Goal: Task Accomplishment & Management: Manage account settings

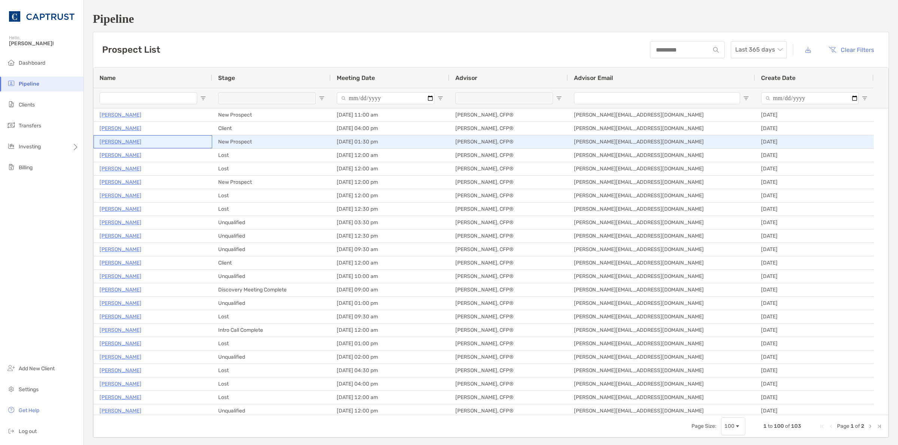
click at [118, 144] on p "[PERSON_NAME]" at bounding box center [120, 141] width 42 height 9
click at [118, 137] on p "[PERSON_NAME]" at bounding box center [120, 141] width 42 height 9
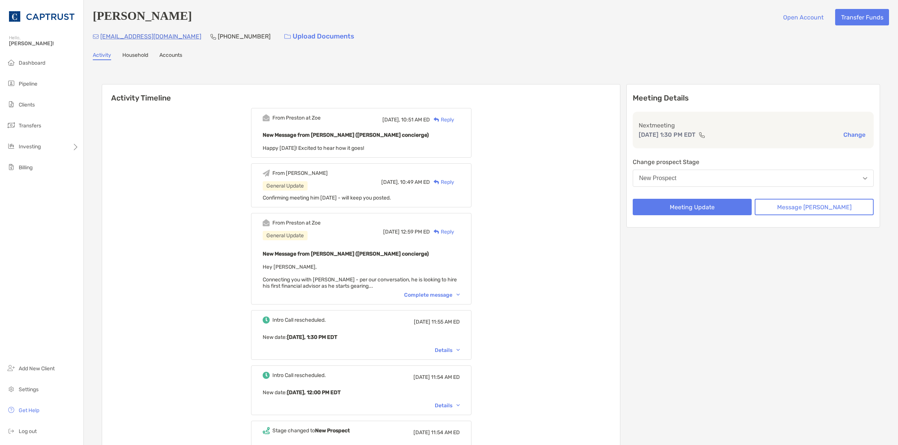
click at [460, 293] on div "Complete message" at bounding box center [432, 295] width 56 height 6
click at [453, 293] on div "Complete message" at bounding box center [432, 296] width 56 height 6
